Goal: Communication & Community: Share content

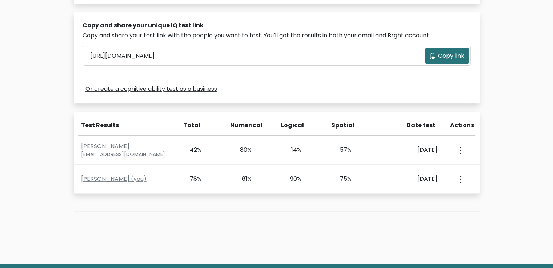
scroll to position [218, 0]
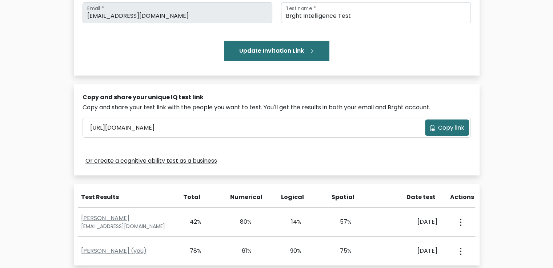
scroll to position [218, 0]
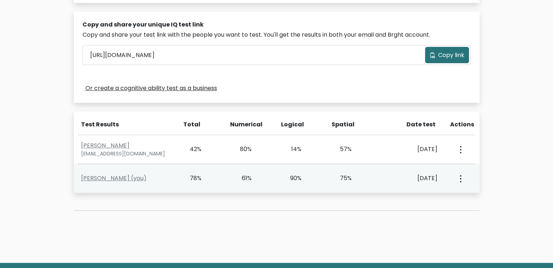
drag, startPoint x: 250, startPoint y: 179, endPoint x: 234, endPoint y: 177, distance: 16.2
click at [234, 177] on div "61%" at bounding box center [252, 178] width 50 height 9
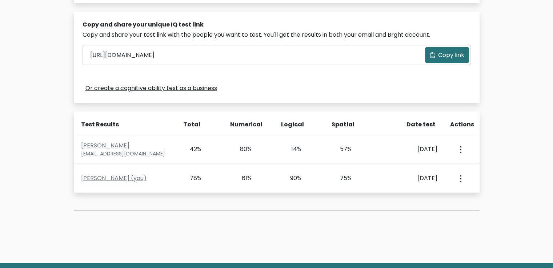
click at [488, 105] on div "Test the IQ of other people 40 questions 30 minutes English Create your unique …" at bounding box center [276, 43] width 553 height 442
click at [543, 53] on div "Test the IQ of other people 40 questions 30 minutes English Create your unique …" at bounding box center [276, 43] width 553 height 442
click at [519, 96] on div "Test the IQ of other people 40 questions 30 minutes English Create your unique …" at bounding box center [276, 43] width 553 height 442
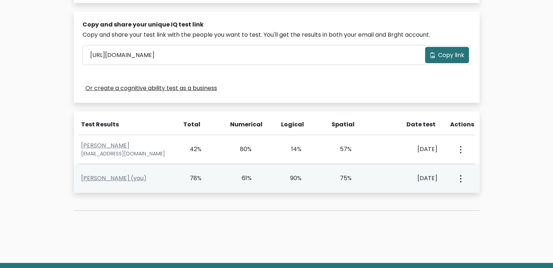
drag, startPoint x: 336, startPoint y: 176, endPoint x: 355, endPoint y: 176, distance: 18.9
click at [355, 176] on div "75%" at bounding box center [352, 178] width 50 height 9
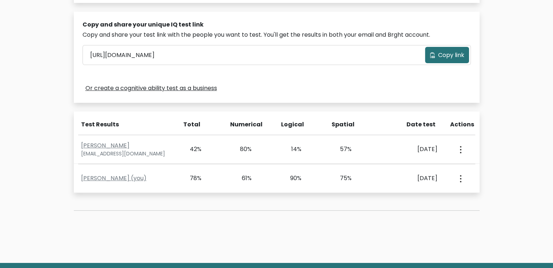
click at [526, 122] on div "Test the IQ of other people 40 questions 30 minutes English Create your unique …" at bounding box center [276, 43] width 553 height 442
